Goal: Task Accomplishment & Management: Complete application form

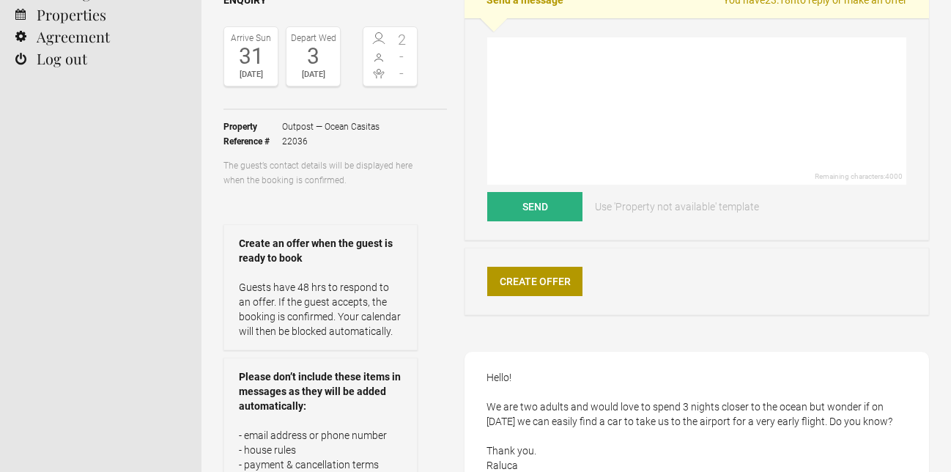
scroll to position [198, 0]
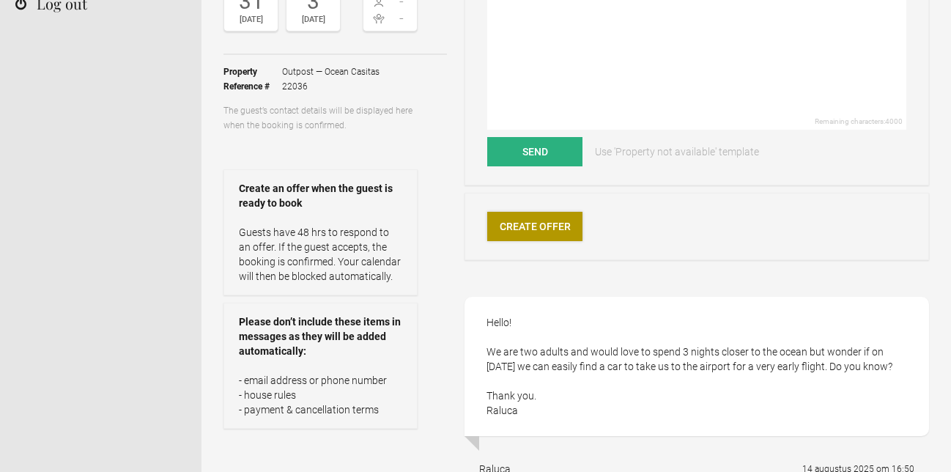
click at [521, 232] on link "Create Offer" at bounding box center [534, 226] width 95 height 29
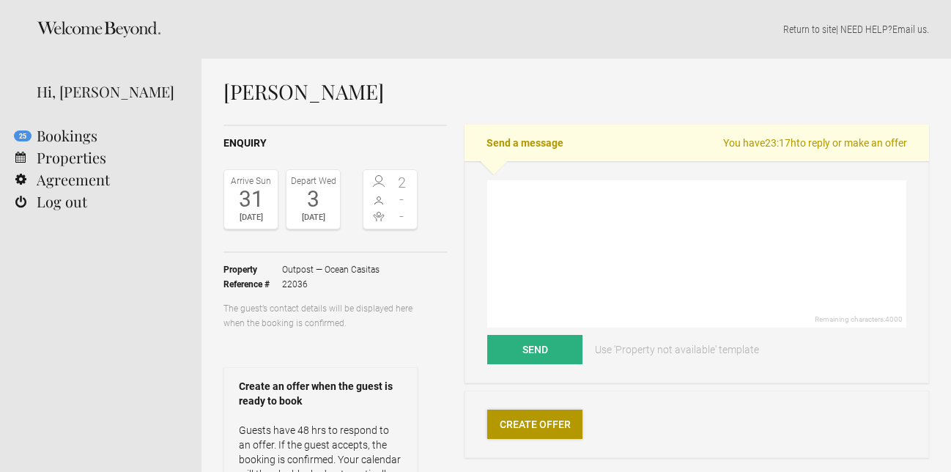
click at [539, 425] on link "Create Offer" at bounding box center [534, 424] width 95 height 29
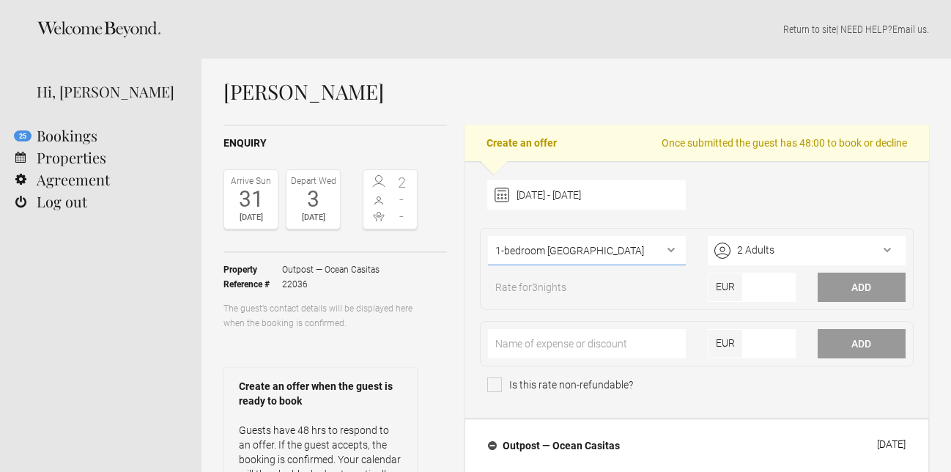
click at [610, 245] on select"] "1-bedroom Ocean Casita 2-bedroom Ocean Casita" at bounding box center [587, 250] width 198 height 29
select select"] "1817"
click at [488, 236] on select"] "1-bedroom Ocean Casita 2-bedroom Ocean Casita" at bounding box center [587, 250] width 198 height 29
click at [760, 295] on input"] "number" at bounding box center [769, 287] width 53 height 29
type input"] "1236"
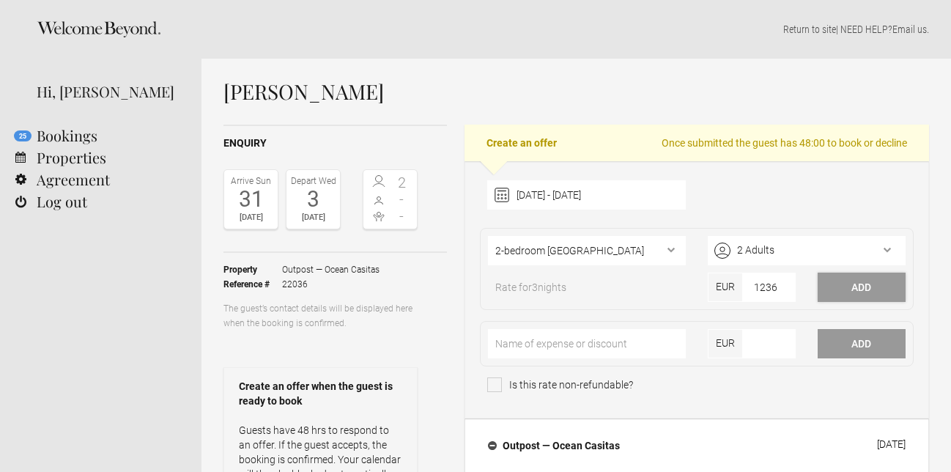
click at [854, 278] on button "Add" at bounding box center [862, 287] width 88 height 29
click at [561, 352] on input"] "text" at bounding box center [587, 343] width 198 height 29
click at [561, 343] on input"] "95" at bounding box center [587, 343] width 198 height 29
drag, startPoint x: 561, startPoint y: 343, endPoint x: 583, endPoint y: 100, distance: 244.2
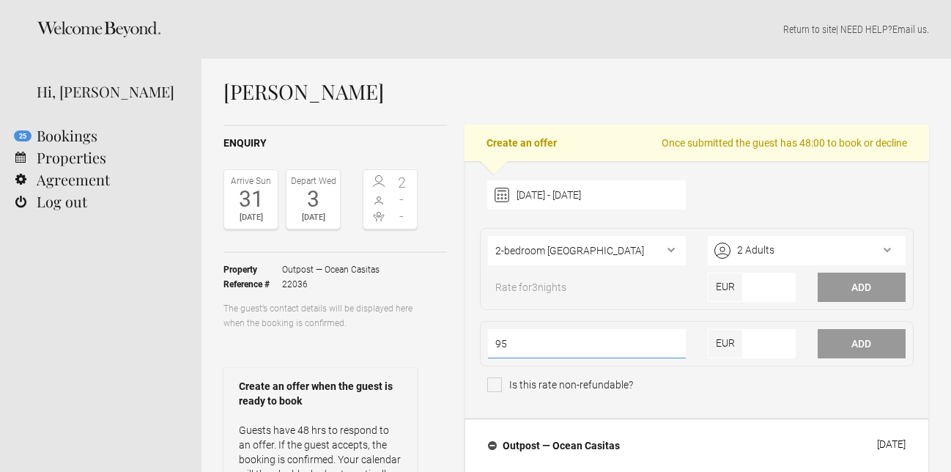
click at [566, 312] on div "31 August 2025 - 03 September 2025 2025 Jan Feb Mar Apr May Jun Jul Aug Sep Oct…" at bounding box center [697, 289] width 465 height 257
type input"] "Final Cleaning"
type input"] "95"
click at [854, 342] on button "Add" at bounding box center [862, 343] width 88 height 29
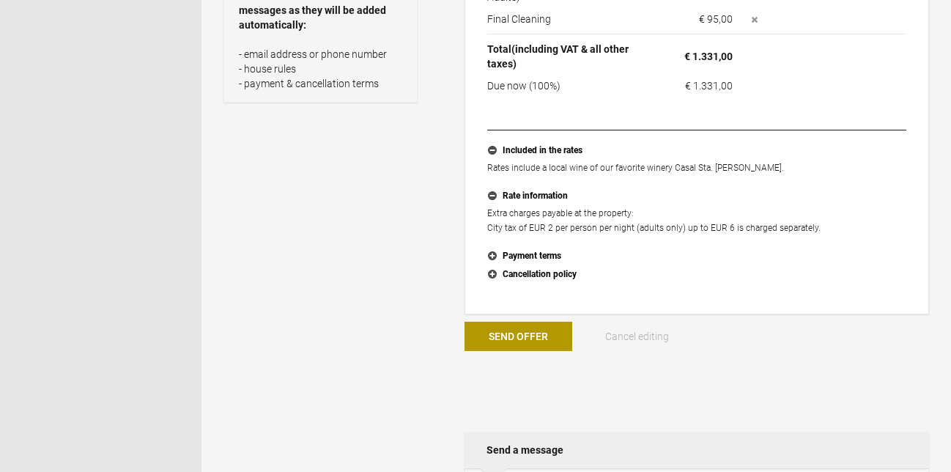
scroll to position [658, 0]
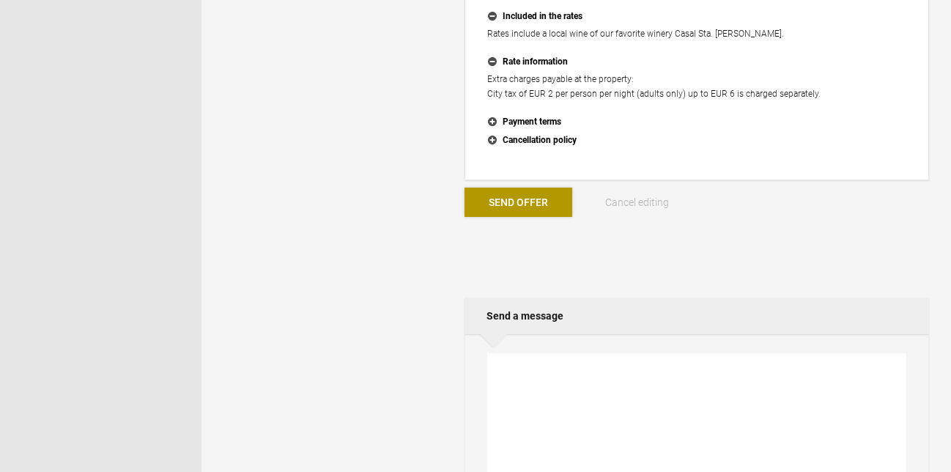
click at [503, 195] on button "Send Offer" at bounding box center [519, 202] width 108 height 29
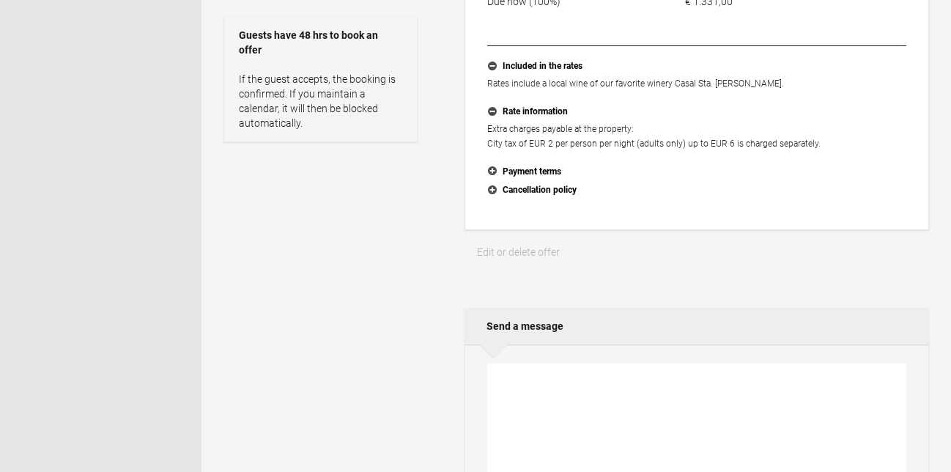
scroll to position [353, 0]
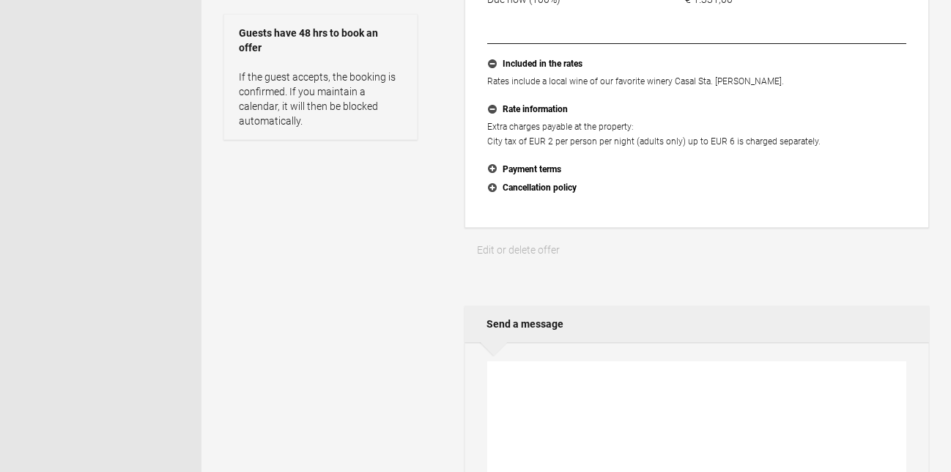
drag, startPoint x: 544, startPoint y: 373, endPoint x: 536, endPoint y: 373, distance: 8.1
click at [543, 373] on textarea at bounding box center [696, 434] width 419 height 147
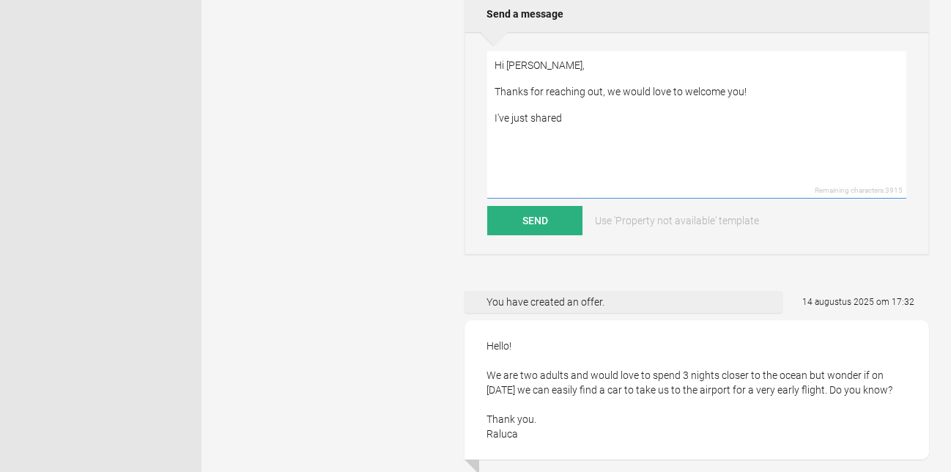
scroll to position [676, 0]
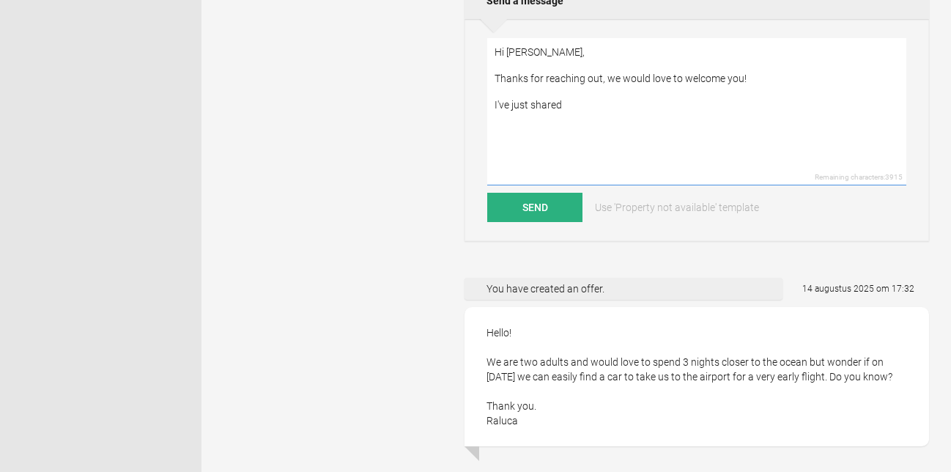
drag, startPoint x: 584, startPoint y: 89, endPoint x: 531, endPoint y: 88, distance: 52.8
click at [531, 88] on textarea "Hi Raluca, Thanks for reaching out, we would love to welcome you! I've just sha…" at bounding box center [696, 111] width 419 height 147
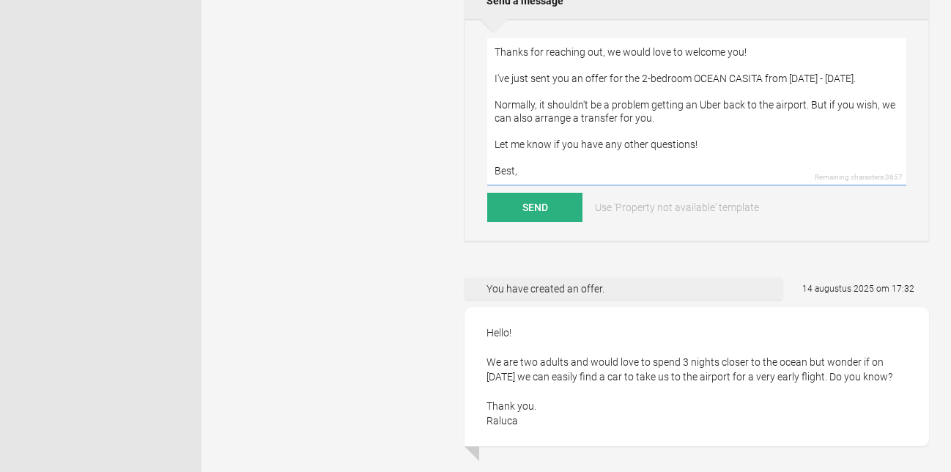
scroll to position [58, 0]
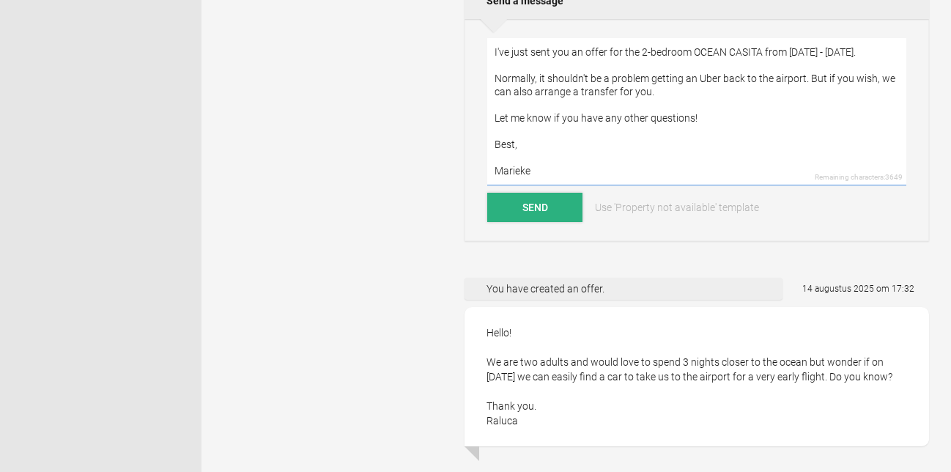
type textarea "Hi Raluca, Thanks for reaching out, we would love to welcome you! I've just sen…"
click at [551, 198] on button "Send" at bounding box center [534, 207] width 95 height 29
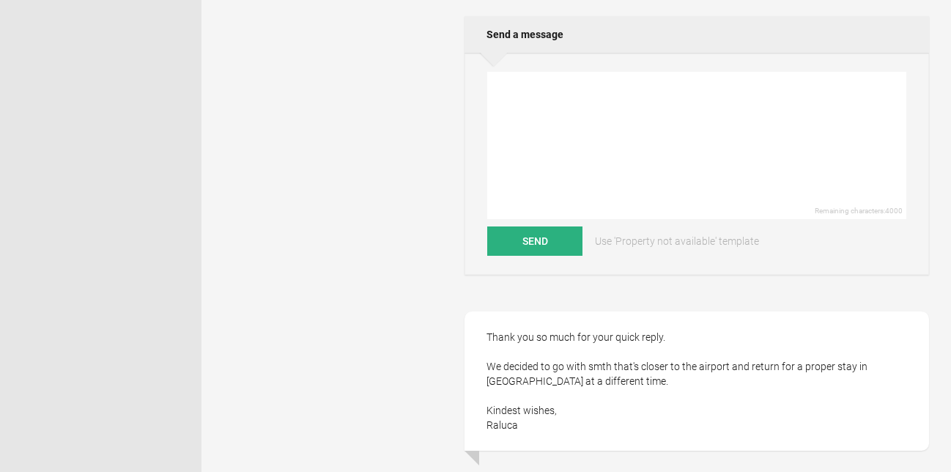
scroll to position [642, 0]
click at [547, 73] on textarea at bounding box center [696, 146] width 419 height 147
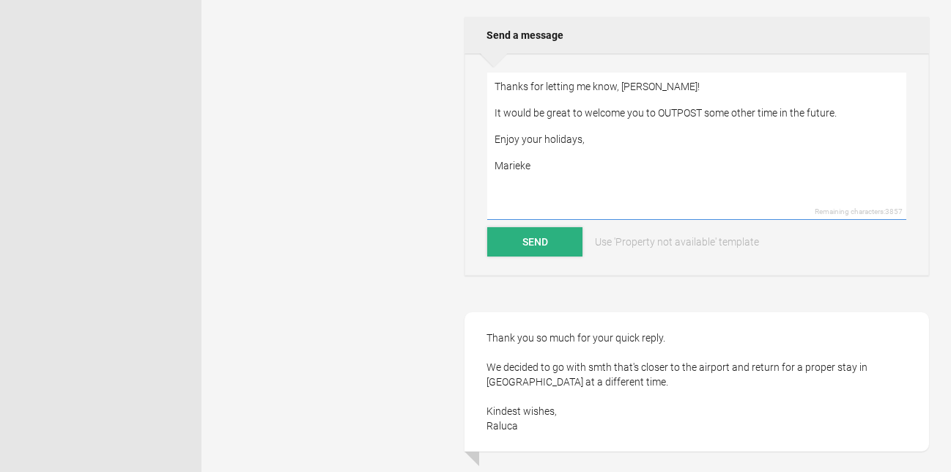
type textarea "Thanks for letting me know, Raluca! It would be great to welcome you to OUTPOST…"
click at [526, 228] on button "Send" at bounding box center [534, 241] width 95 height 29
